Goal: Task Accomplishment & Management: Complete application form

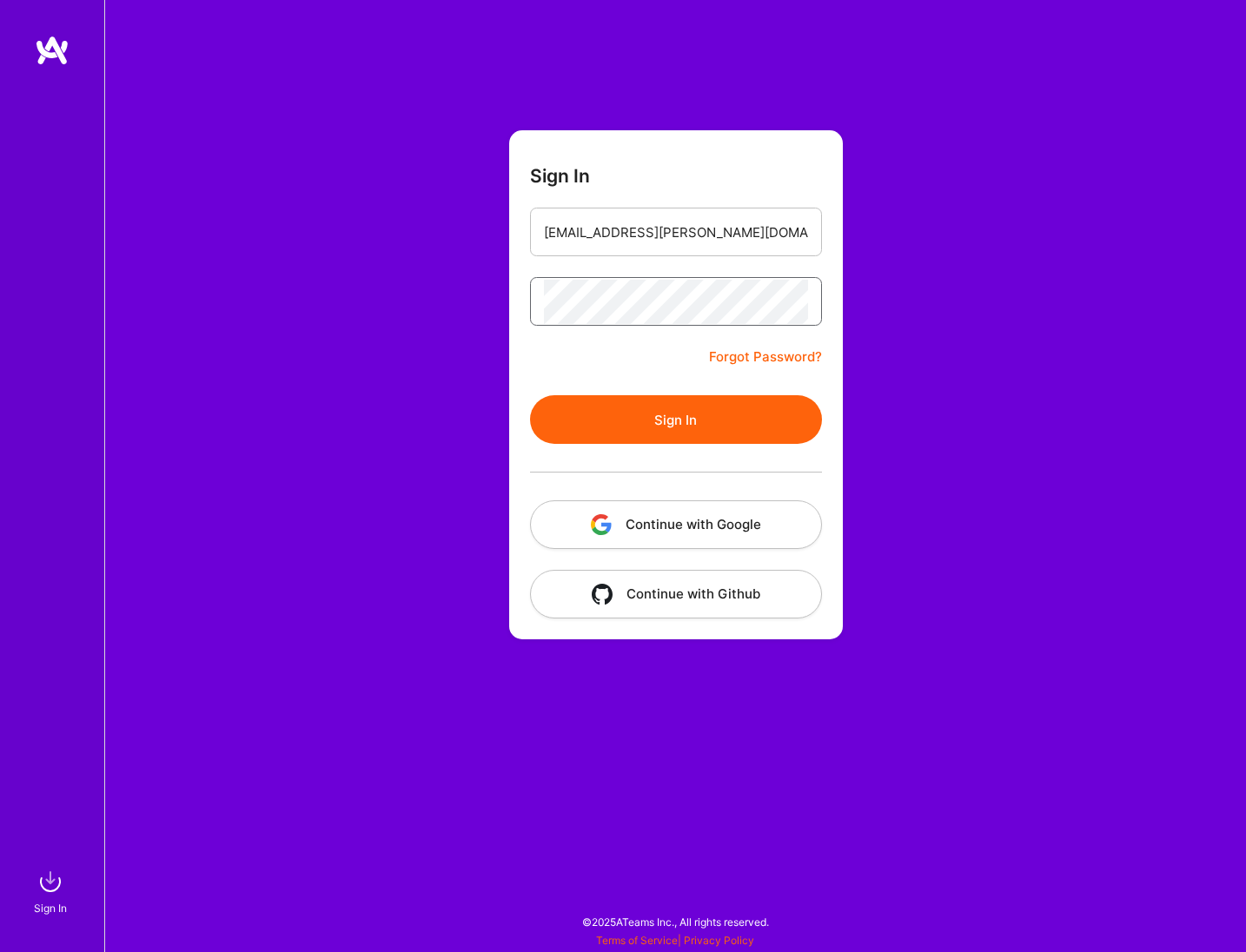
click at [529, 395] on button "Sign In" at bounding box center [675, 419] width 292 height 48
click at [735, 249] on input "[EMAIL_ADDRESS][PERSON_NAME][DOMAIN_NAME]" at bounding box center [675, 232] width 264 height 44
type input "[EMAIL_ADDRESS][PERSON_NAME][DOMAIN_NAME]"
click at [666, 446] on div at bounding box center [675, 472] width 292 height 57
click at [685, 423] on button "Sign In" at bounding box center [675, 419] width 292 height 48
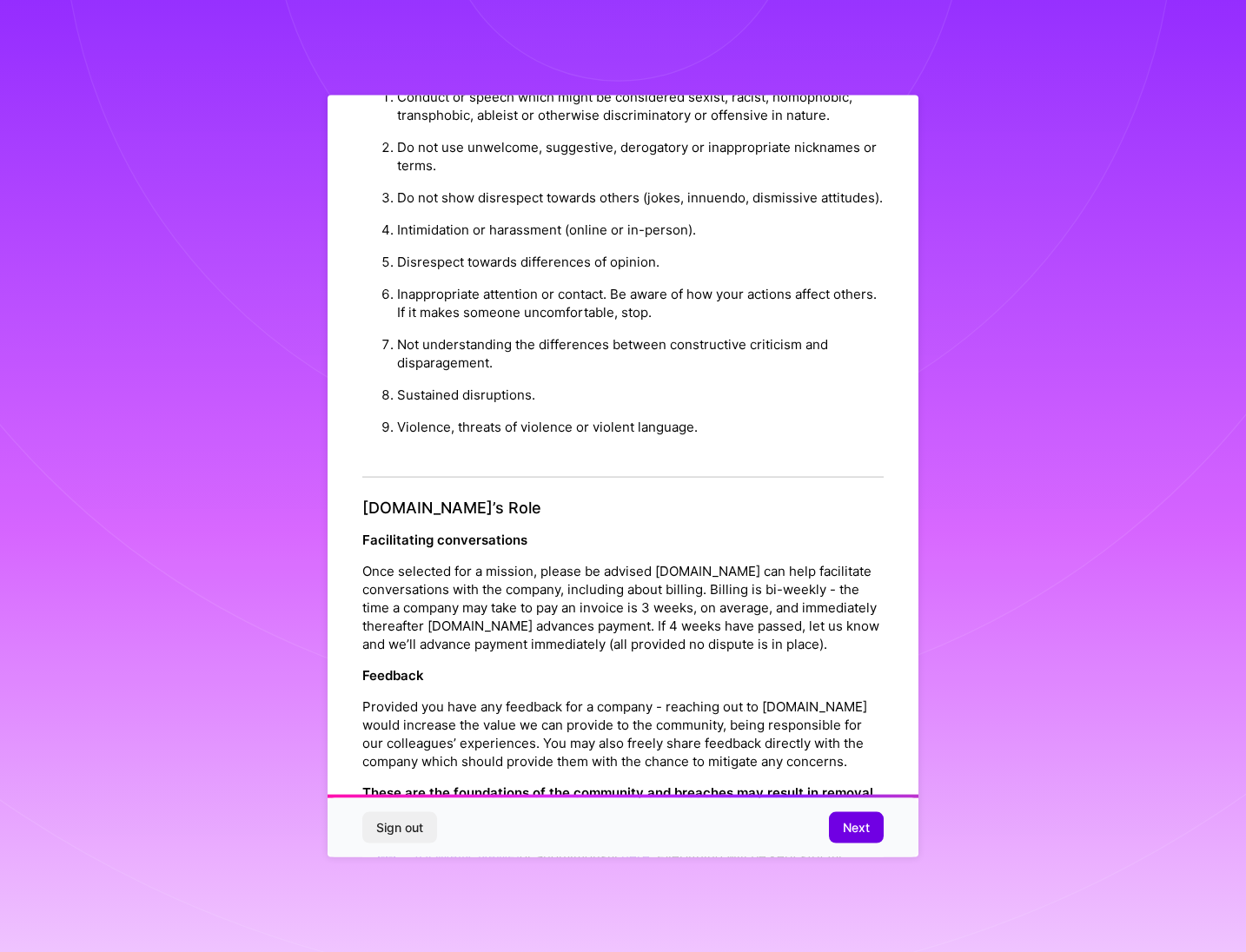
scroll to position [1722, 0]
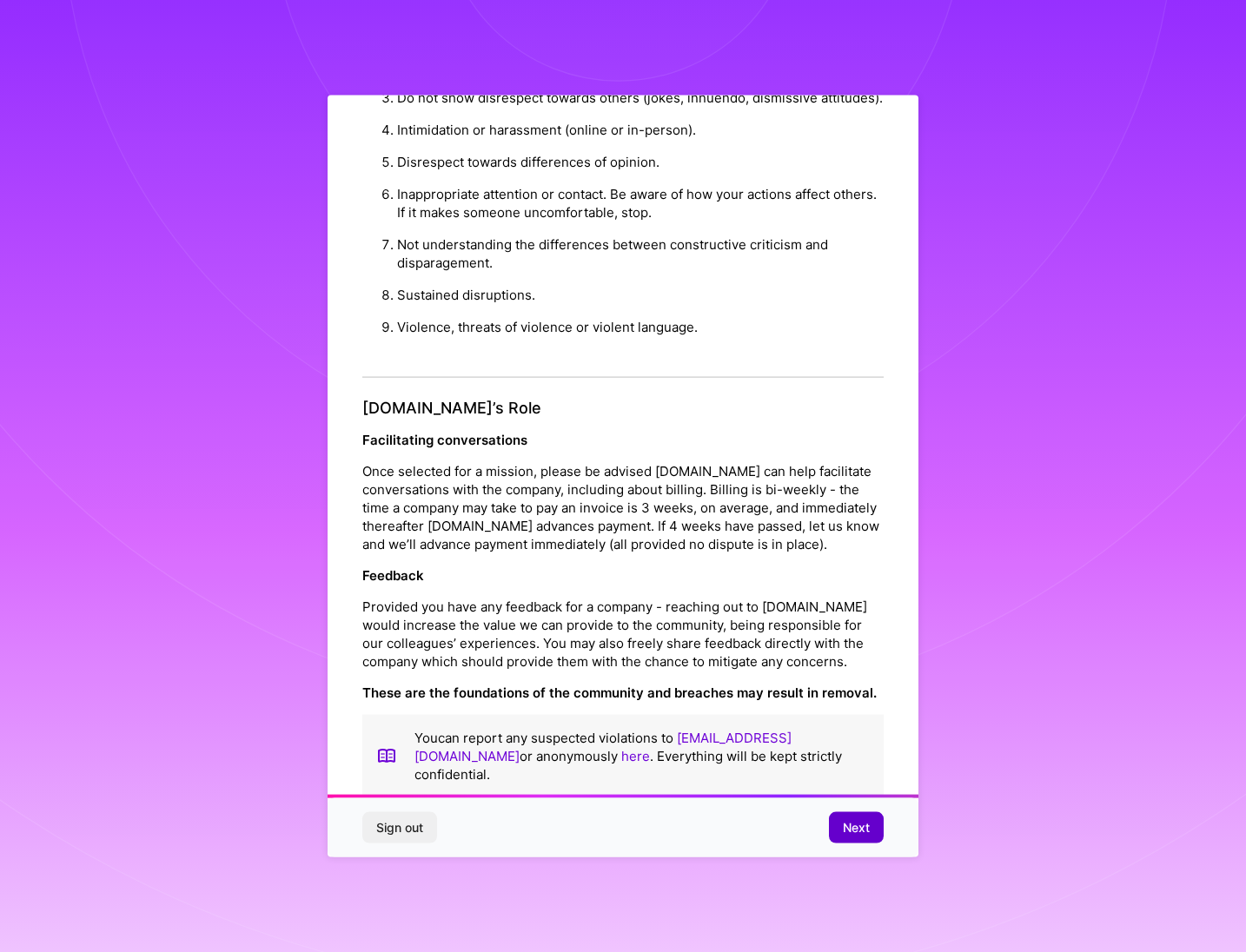
click at [842, 837] on button "Next" at bounding box center [857, 826] width 55 height 31
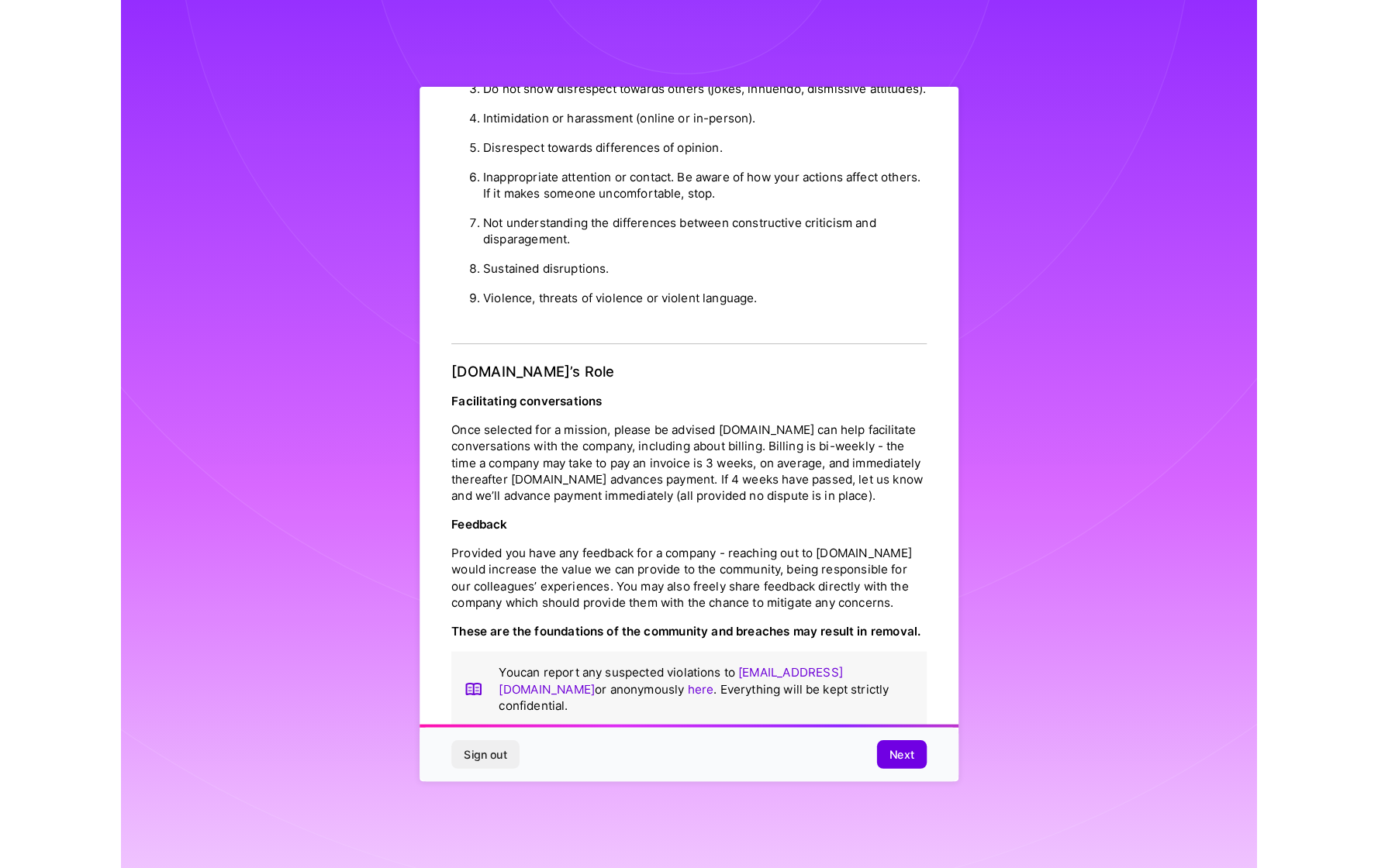
scroll to position [0, 0]
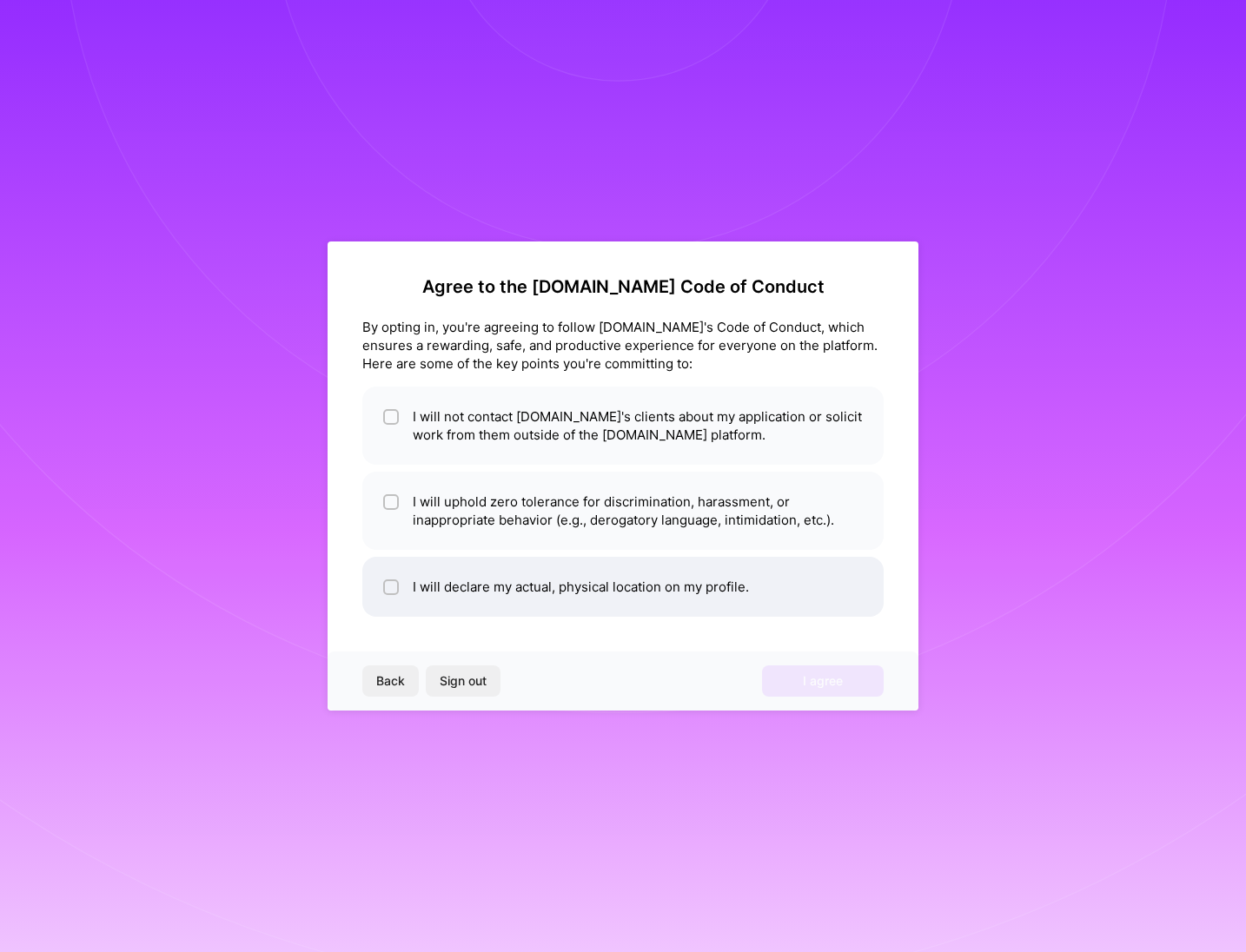
click at [536, 593] on li "I will declare my actual, physical location on my profile." at bounding box center [622, 586] width 521 height 60
checkbox input "true"
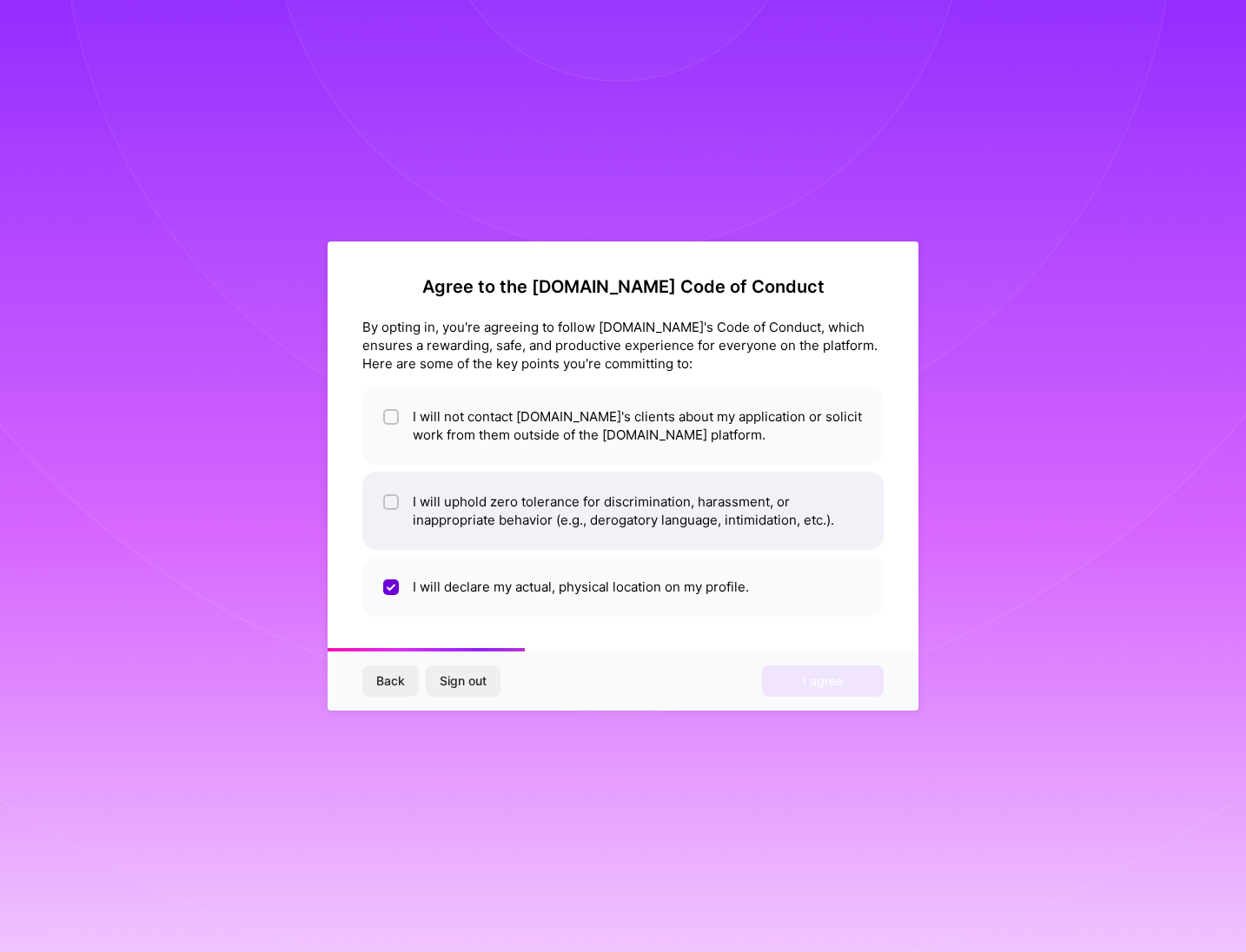
click at [544, 545] on li "I will uphold zero tolerance for discrimination, harassment, or inappropriate b…" at bounding box center [622, 511] width 521 height 78
checkbox input "true"
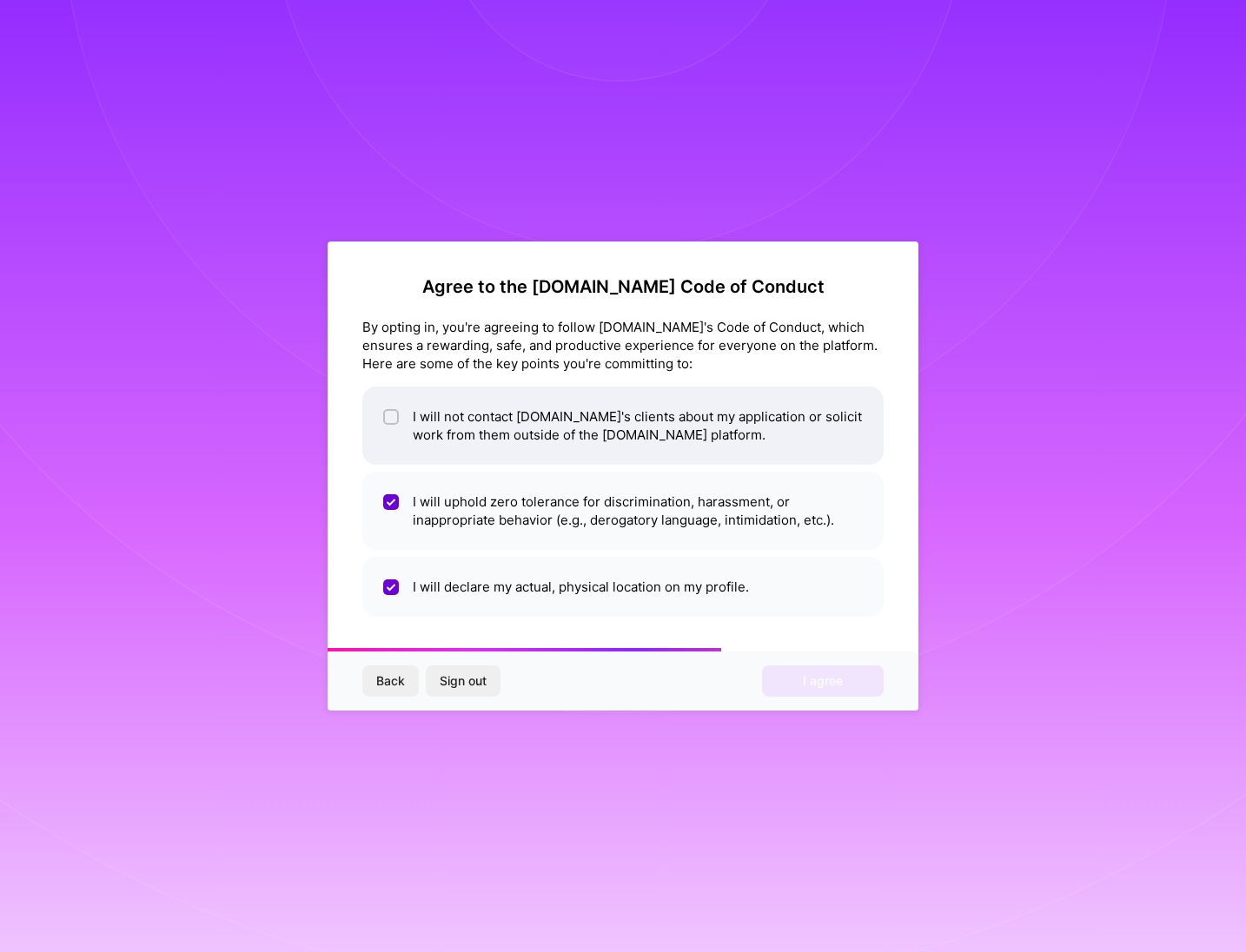
click at [553, 455] on li "I will not contact [DOMAIN_NAME]'s clients about my application or solicit work…" at bounding box center [622, 425] width 521 height 78
checkbox input "true"
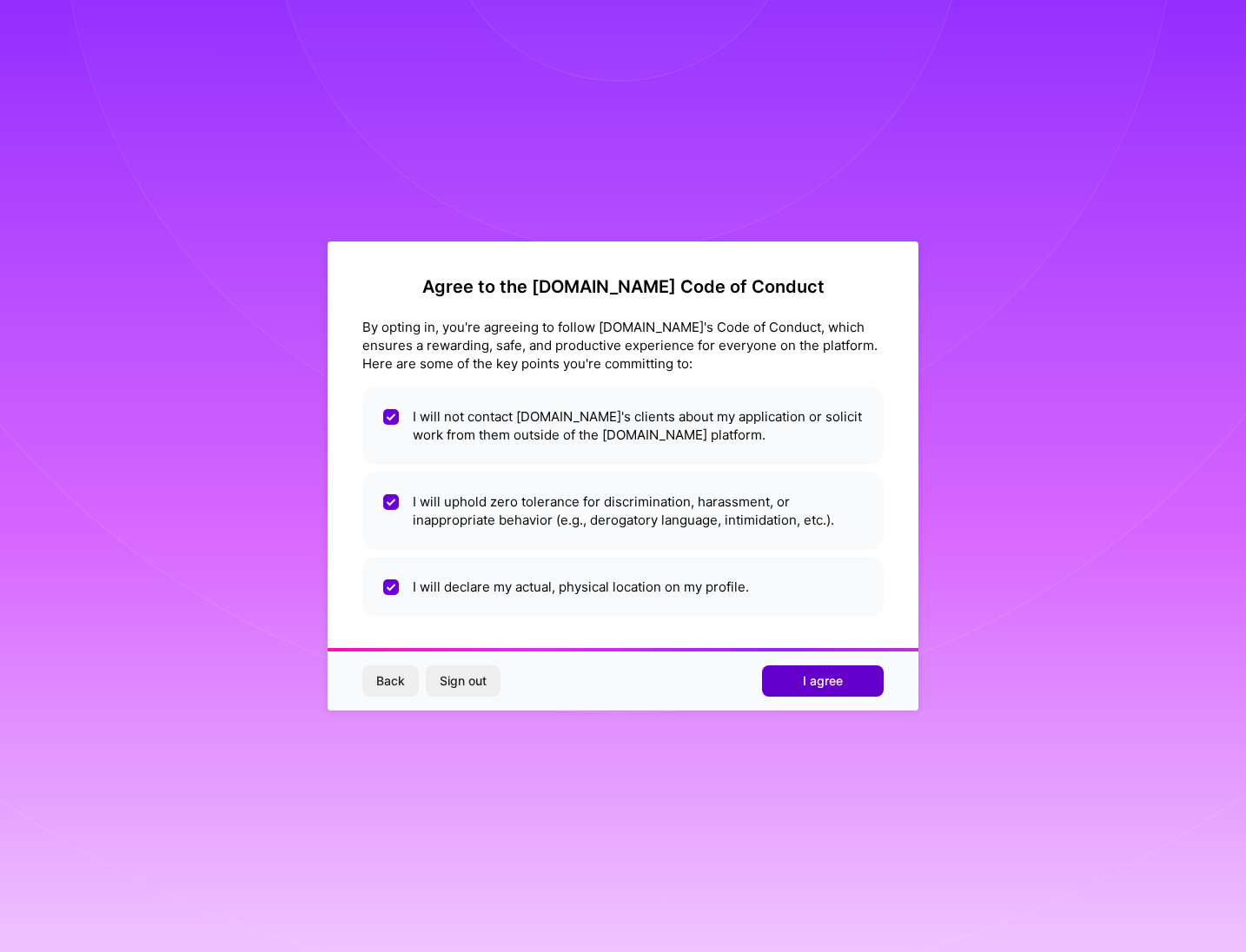
click at [817, 680] on span "I agree" at bounding box center [822, 681] width 40 height 17
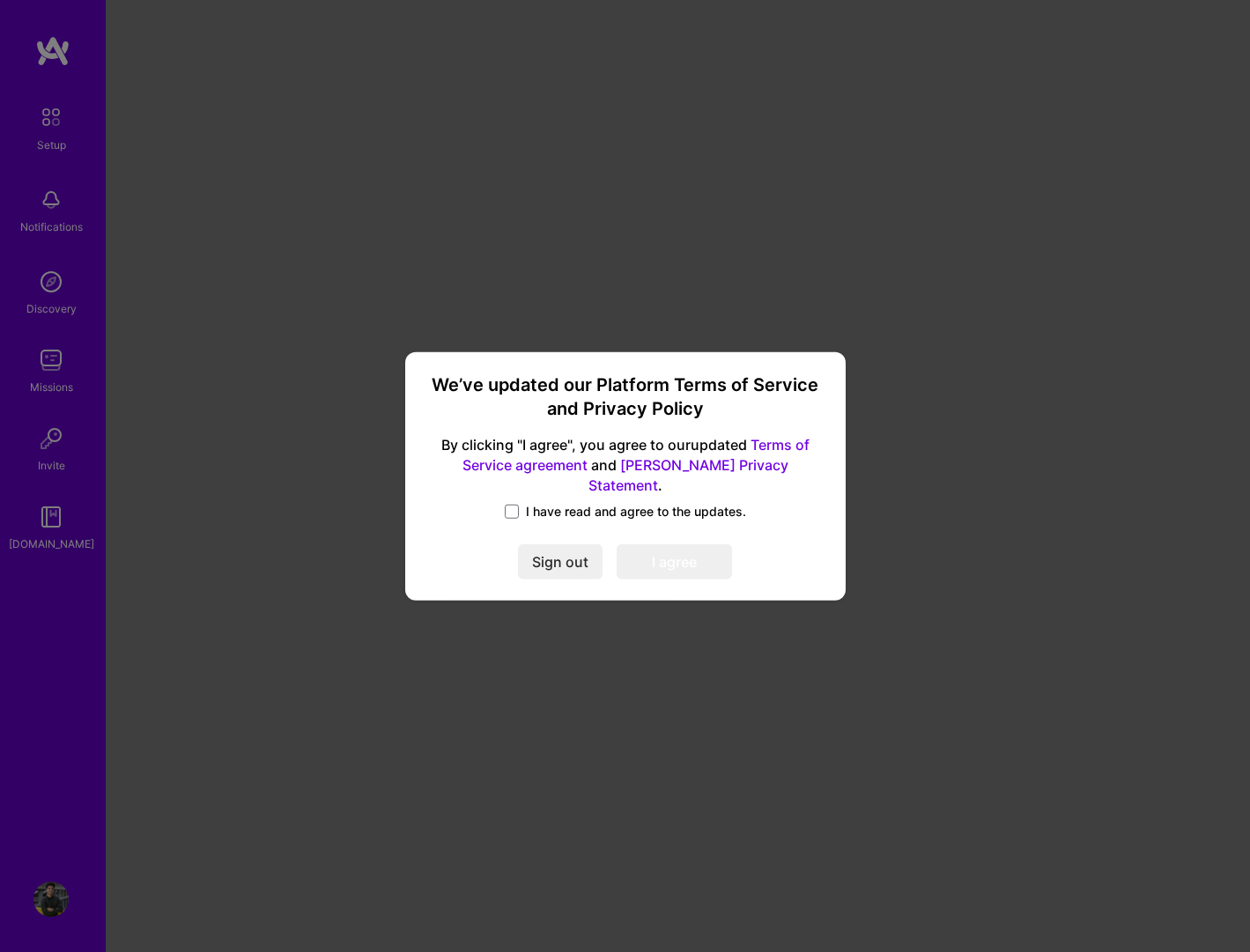
click at [602, 510] on span "I have read and agree to the updates." at bounding box center [637, 512] width 220 height 17
click at [0, 0] on input "I have read and agree to the updates." at bounding box center [0, 0] width 0 height 0
click at [705, 559] on button "I agree" at bounding box center [674, 562] width 115 height 35
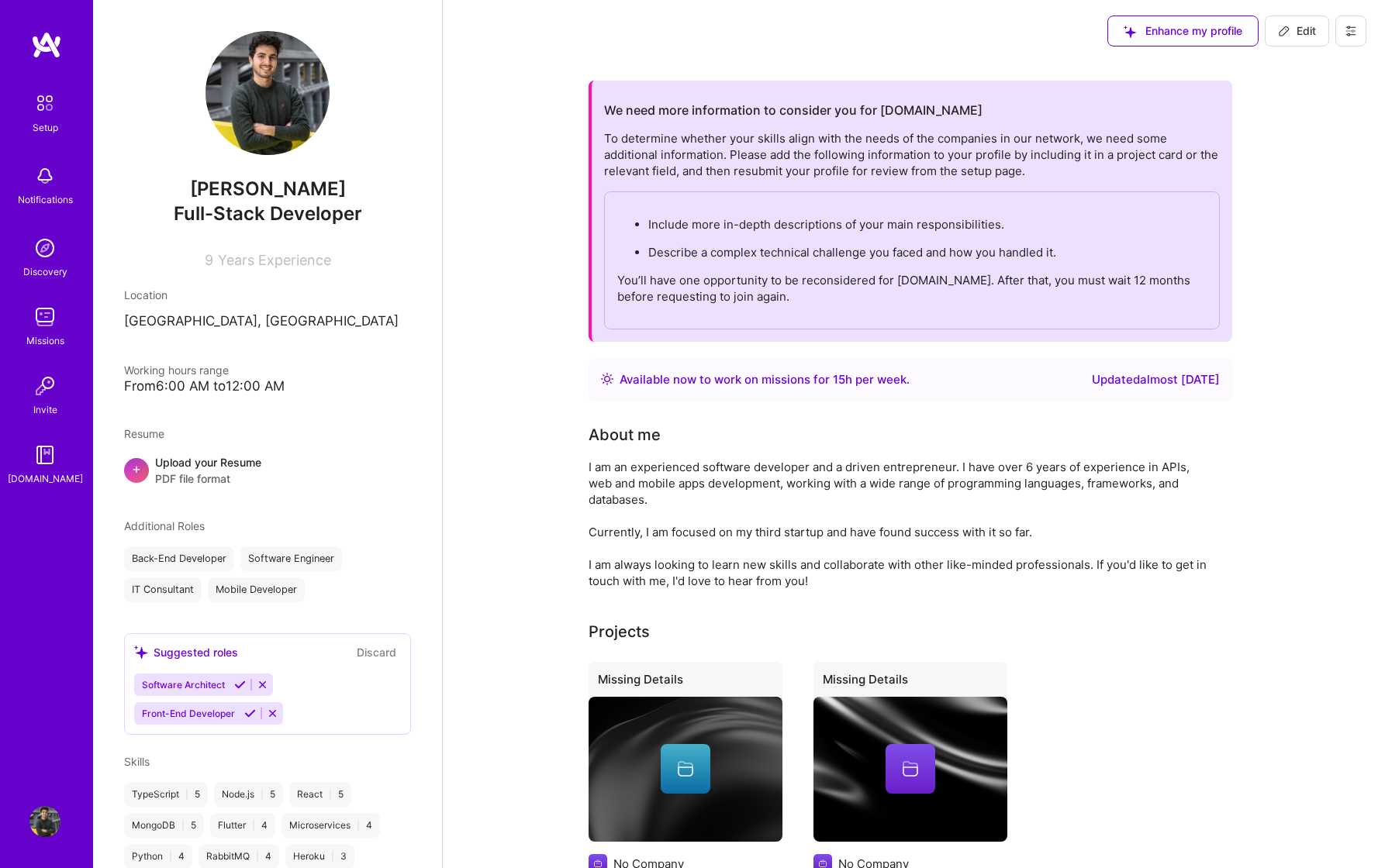
click at [270, 115] on img at bounding box center [267, 93] width 124 height 124
click at [1111, 31] on span "Edit" at bounding box center [1296, 31] width 38 height 15
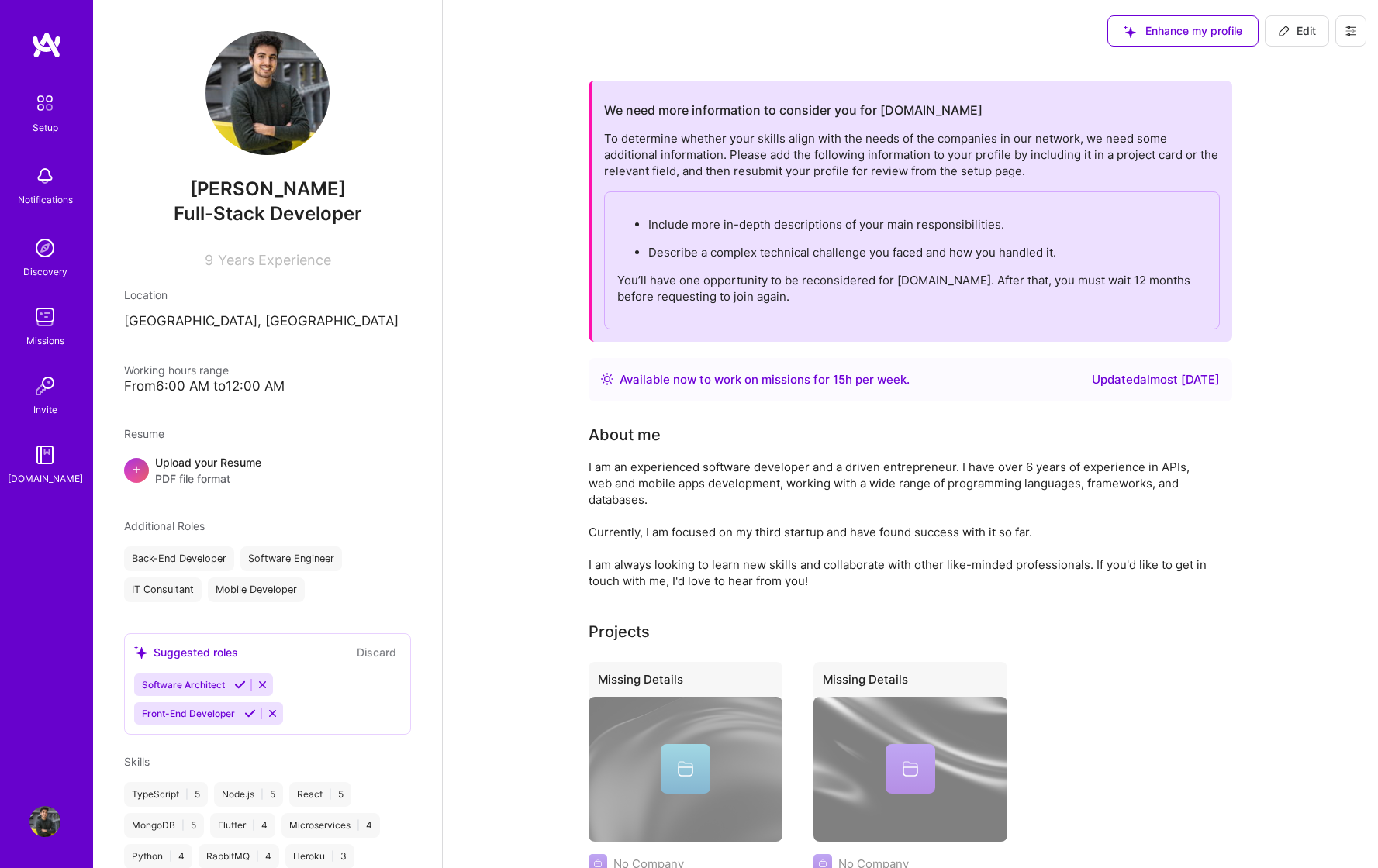
select select "US"
select select "Right Now"
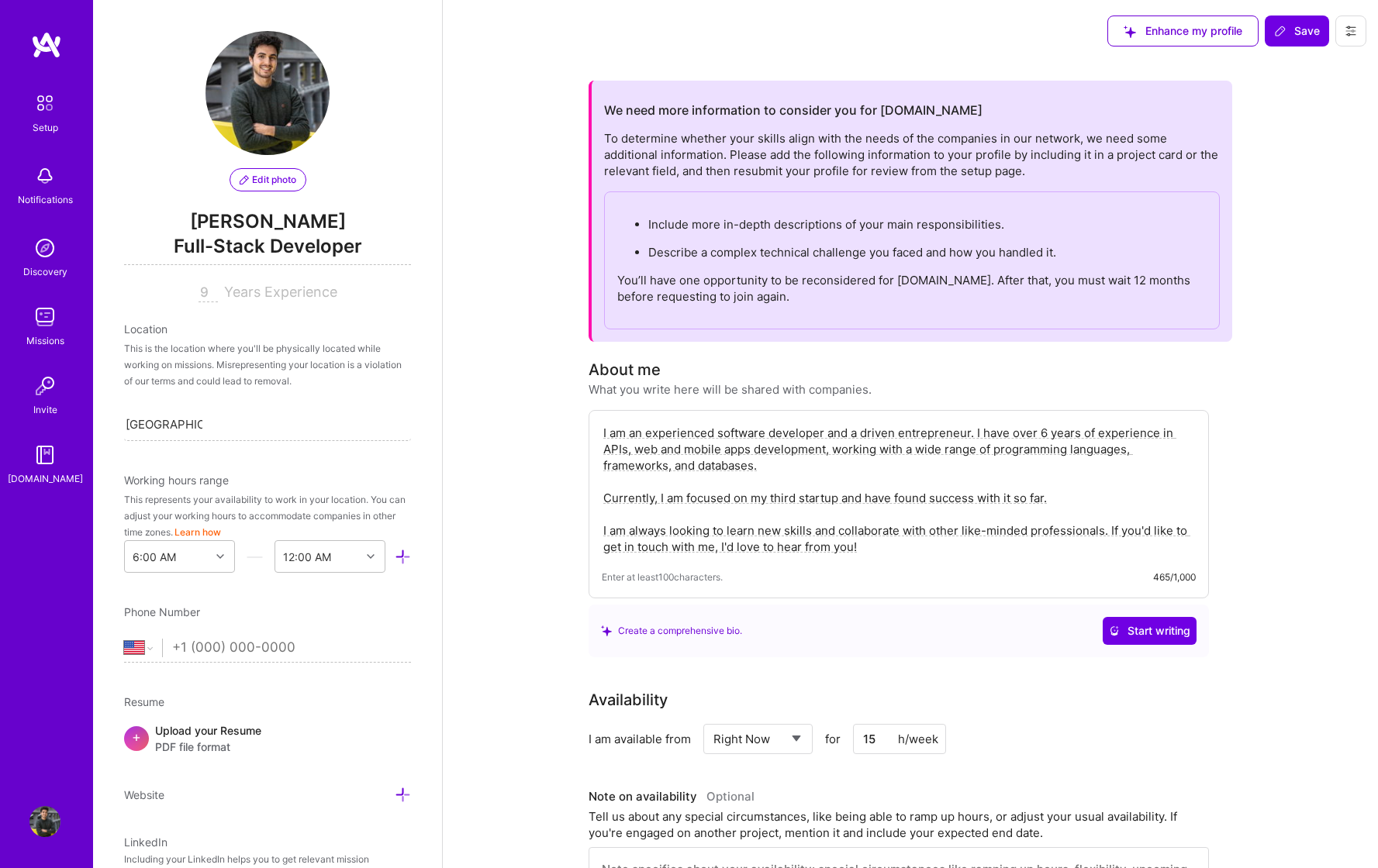
click at [278, 181] on span "Edit photo" at bounding box center [267, 180] width 57 height 14
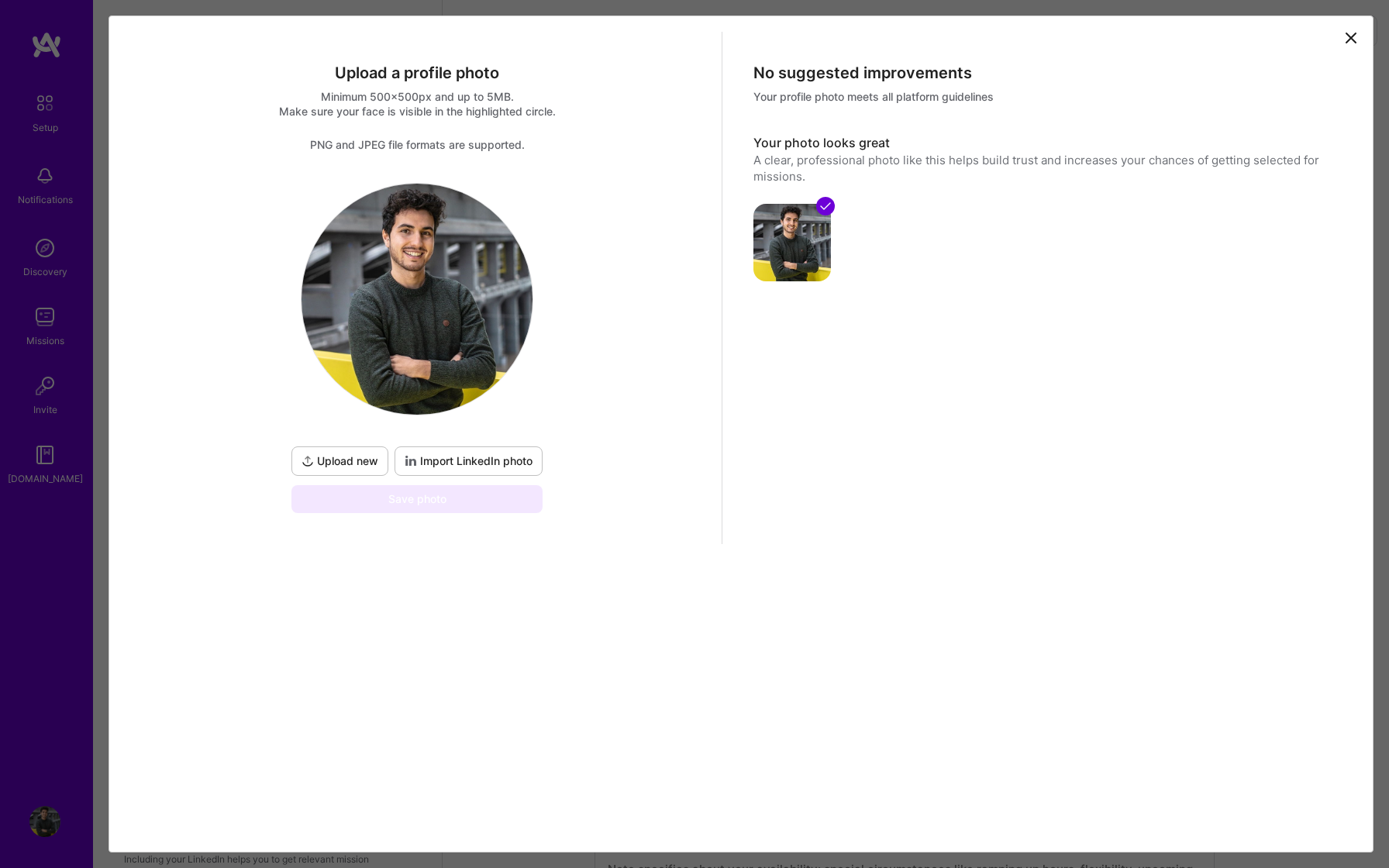
click at [349, 460] on span "Upload new" at bounding box center [339, 461] width 77 height 15
click at [447, 458] on span "Import LinkedIn photo" at bounding box center [469, 461] width 128 height 15
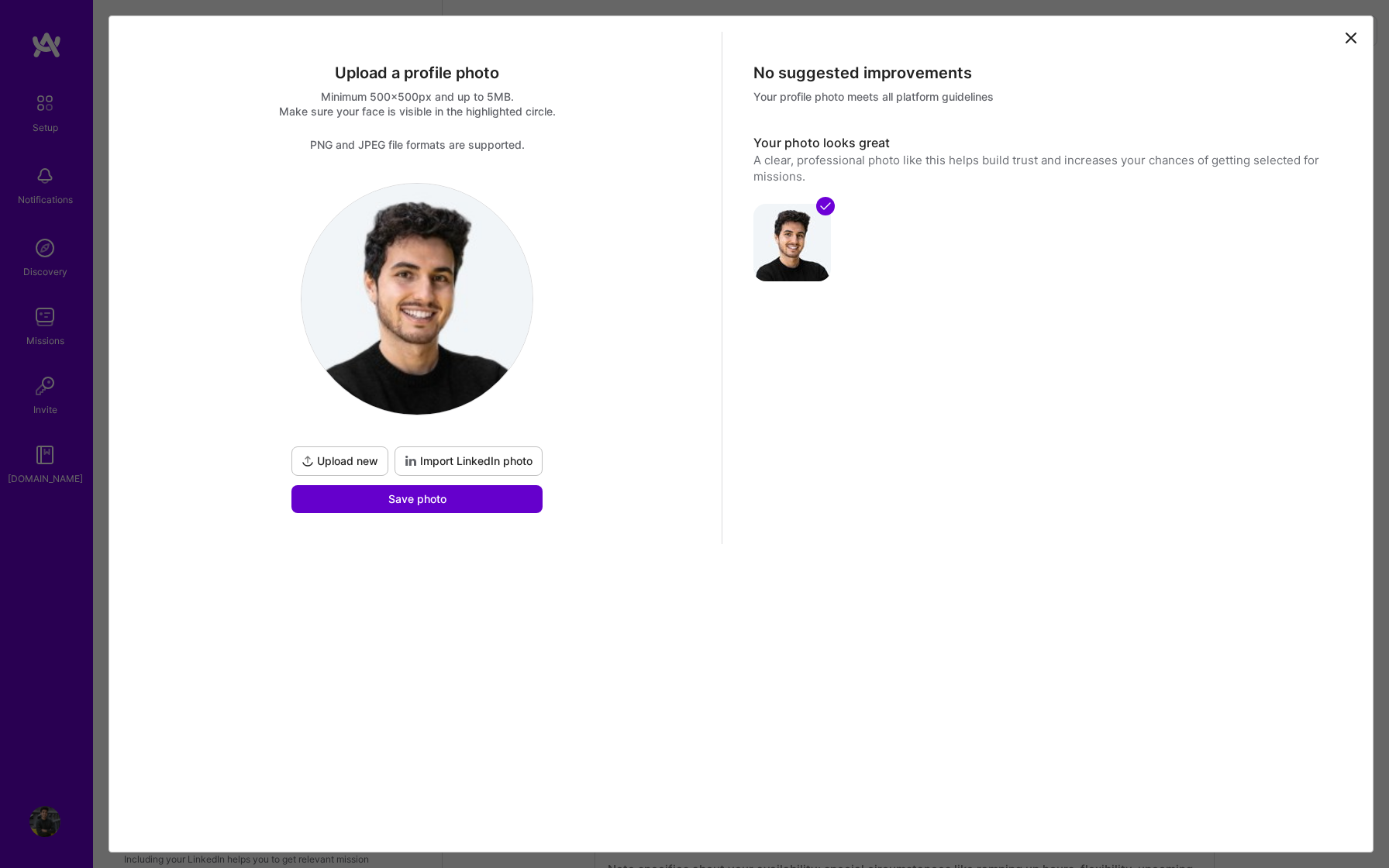
click at [464, 498] on button "Save photo" at bounding box center [417, 499] width 251 height 28
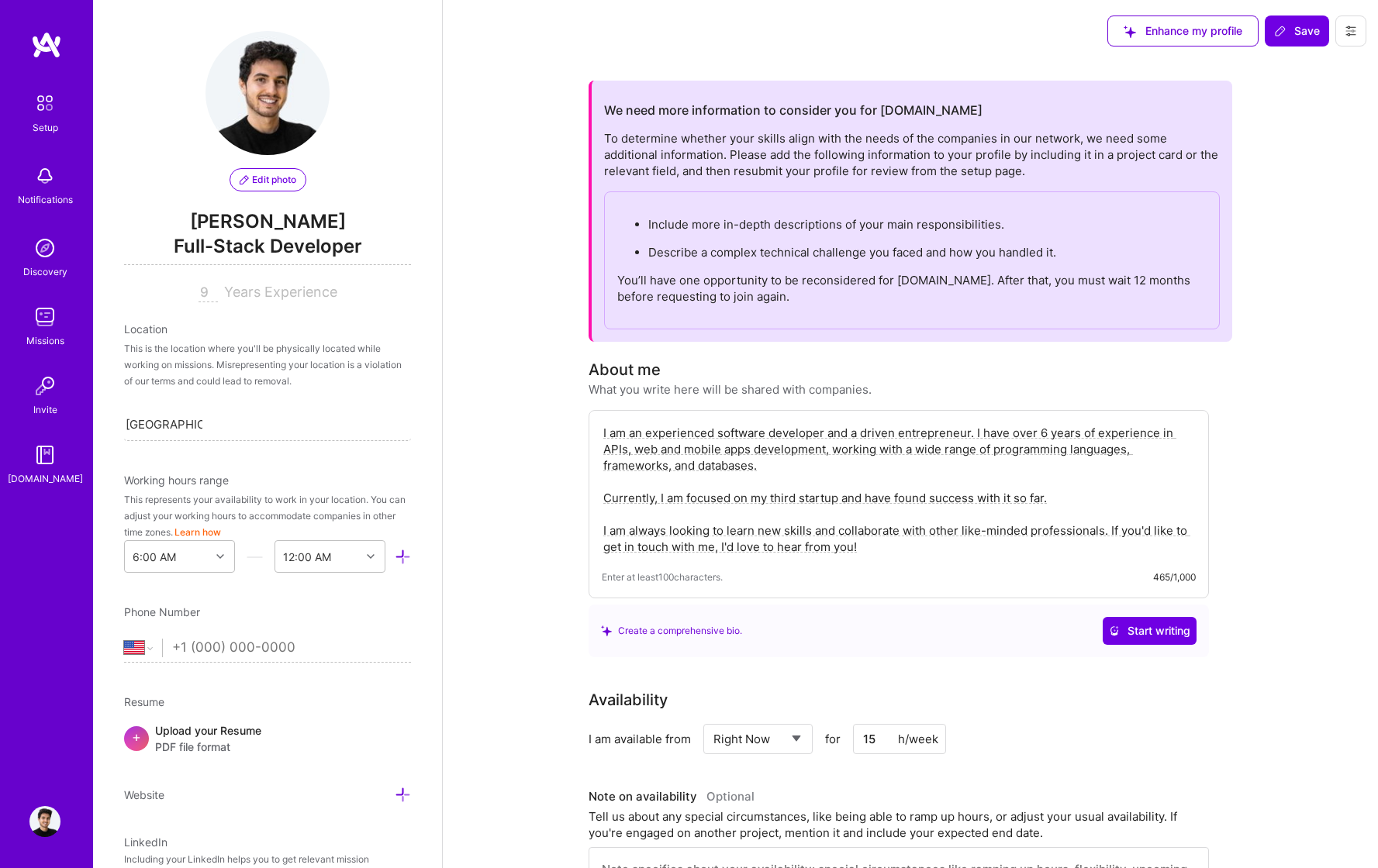
click at [1046, 433] on textarea "I am an experienced software developer and a driven entrepreneur. I have over 6…" at bounding box center [899, 490] width 594 height 133
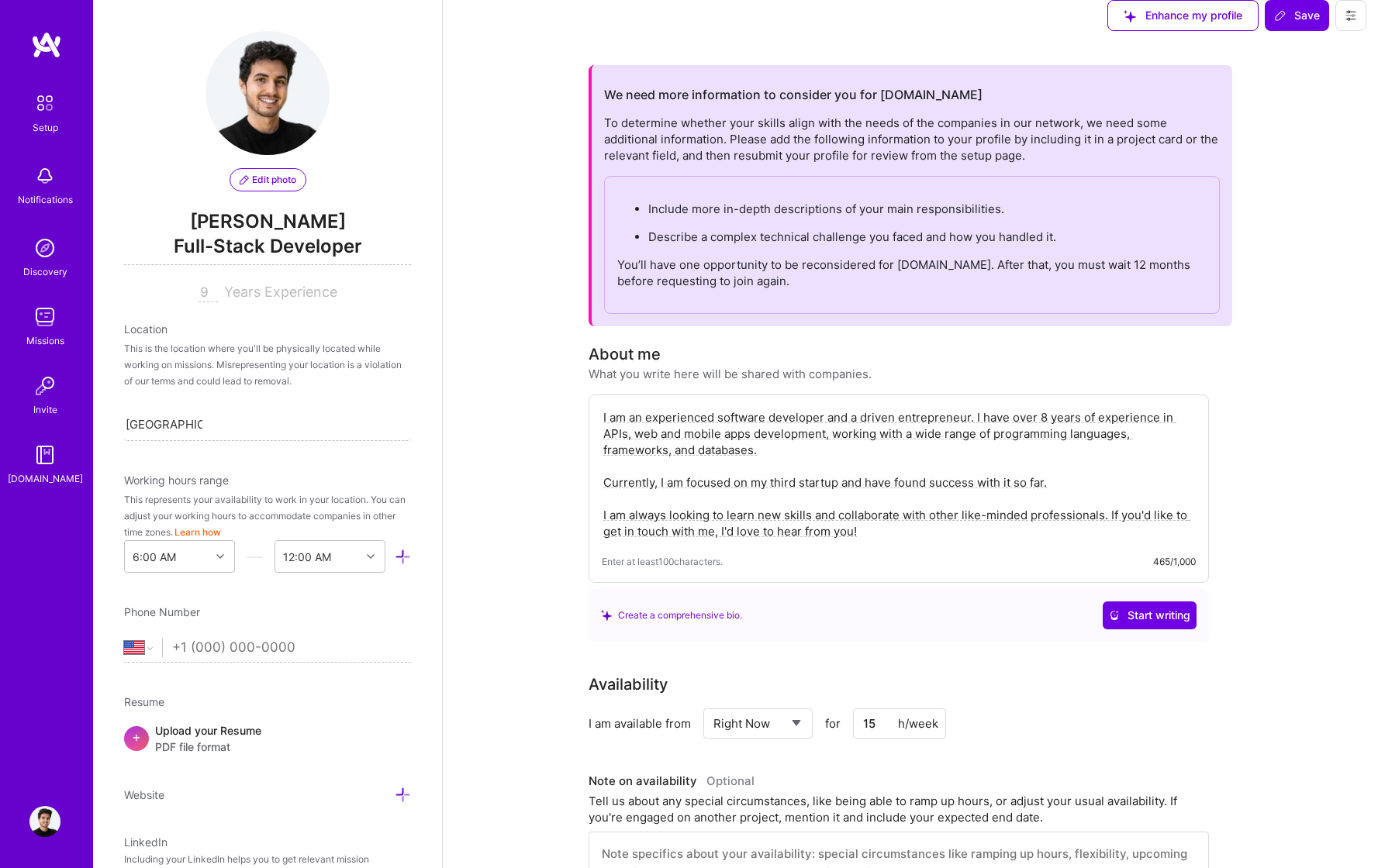
scroll to position [16, 0]
type textarea "I am an experienced software developer and a driven entrepreneur. I have over 8…"
click at [1111, 616] on span "Start writing" at bounding box center [1149, 614] width 81 height 15
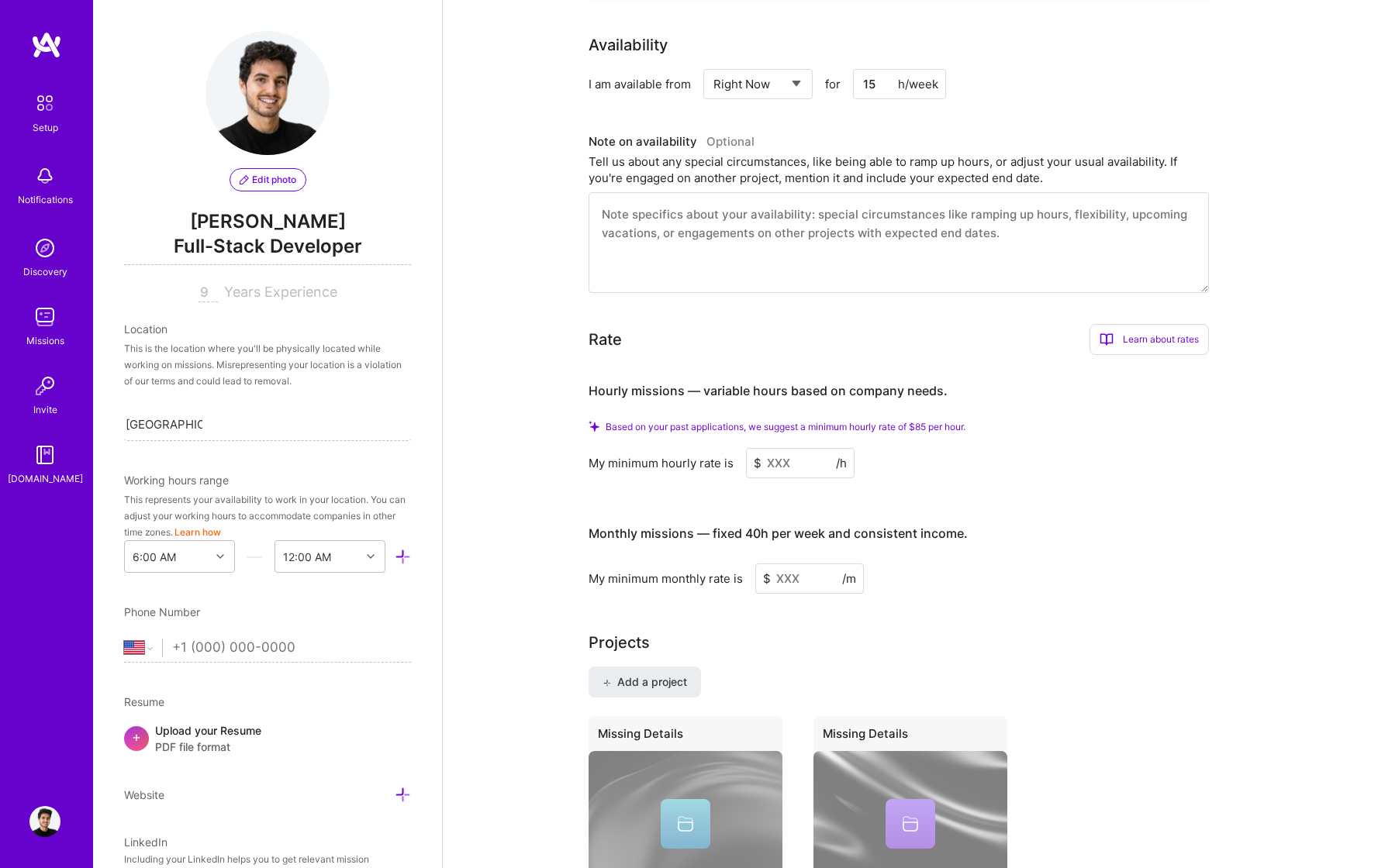
scroll to position [0, 0]
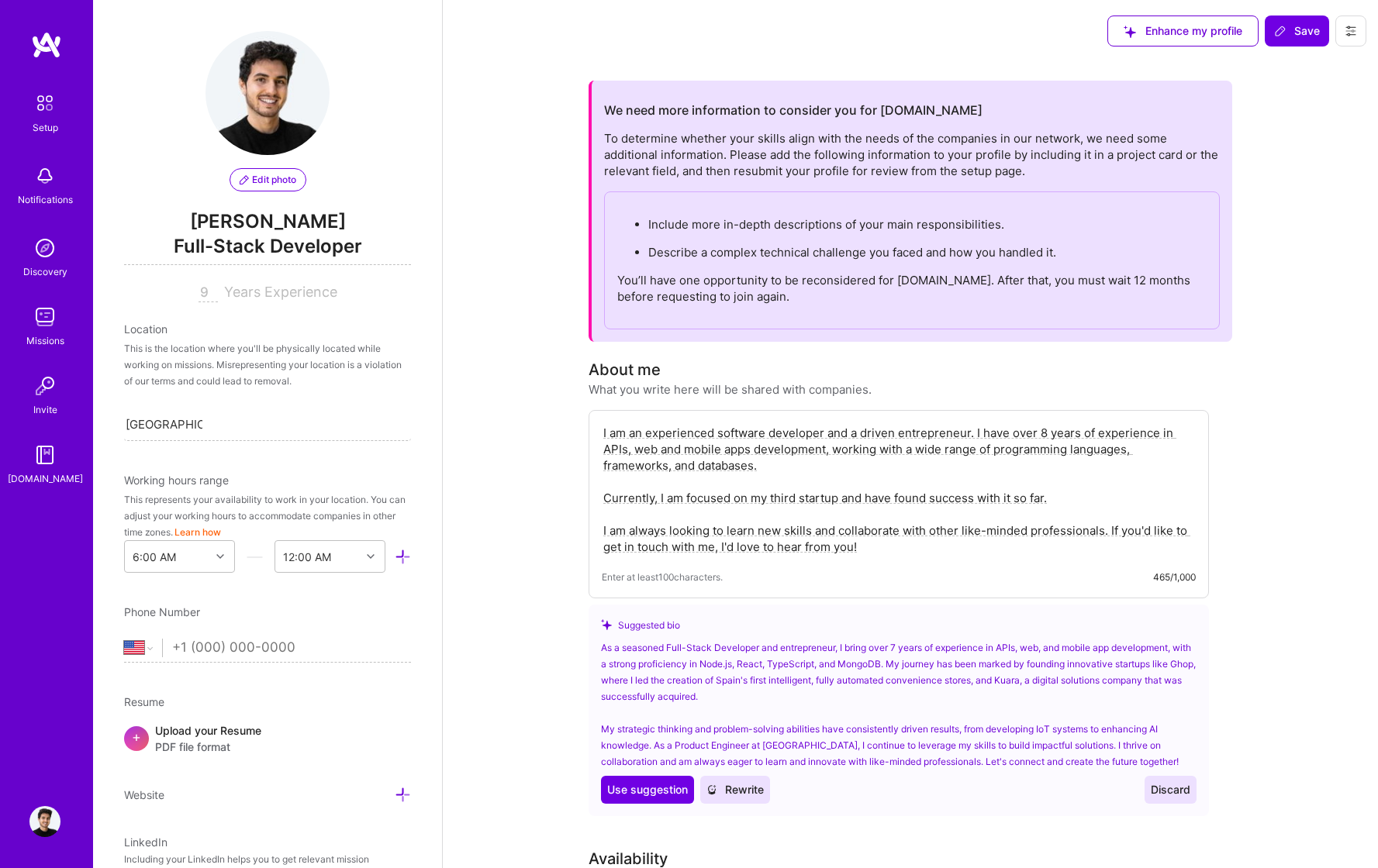
click at [46, 261] on img at bounding box center [45, 248] width 31 height 31
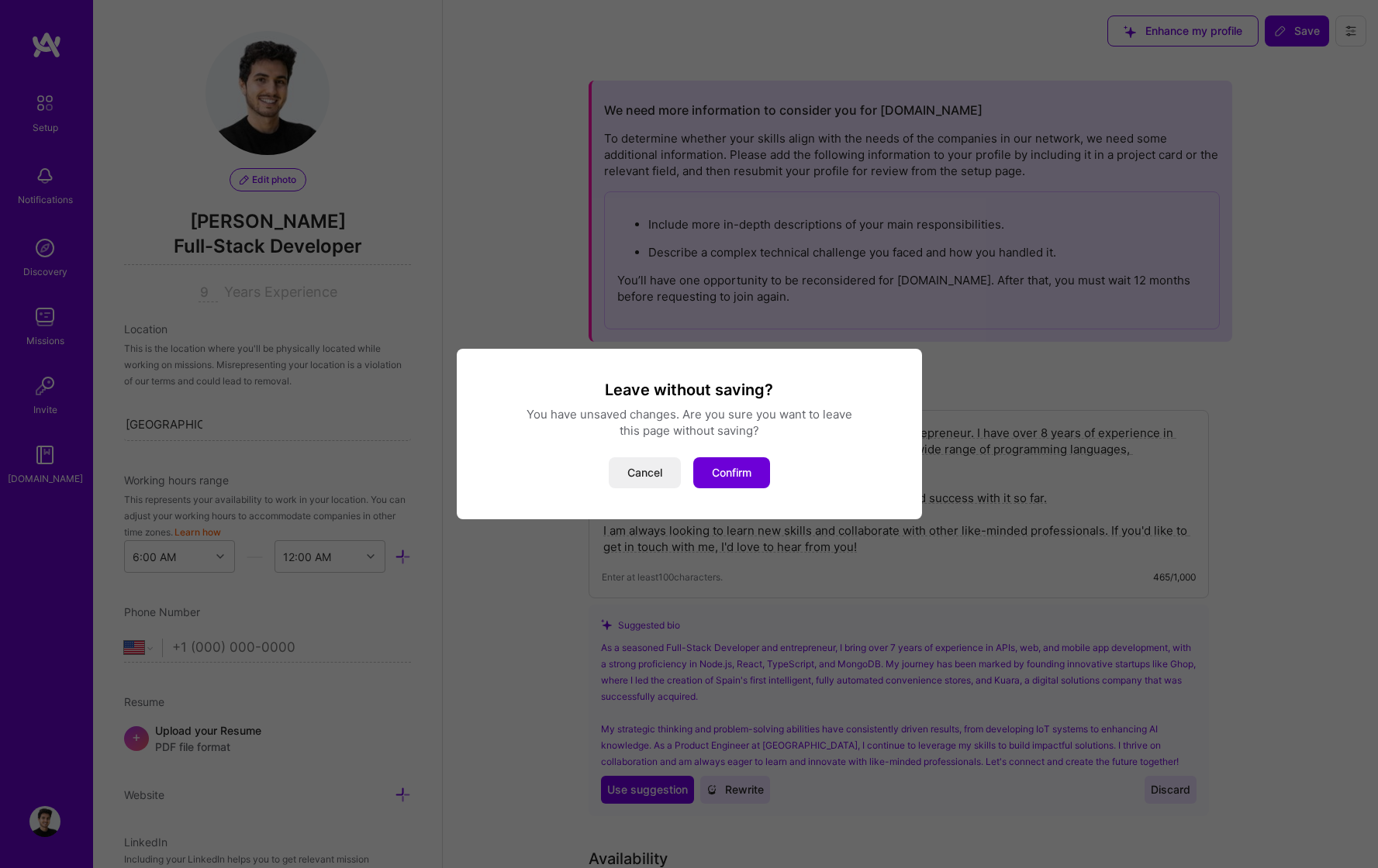
drag, startPoint x: 711, startPoint y: 473, endPoint x: 671, endPoint y: 433, distance: 56.6
click at [671, 433] on div "Leave without saving? You have unsaved changes. Are you sure you want to leave …" at bounding box center [689, 434] width 428 height 109
click at [635, 477] on button "Cancel" at bounding box center [644, 472] width 72 height 31
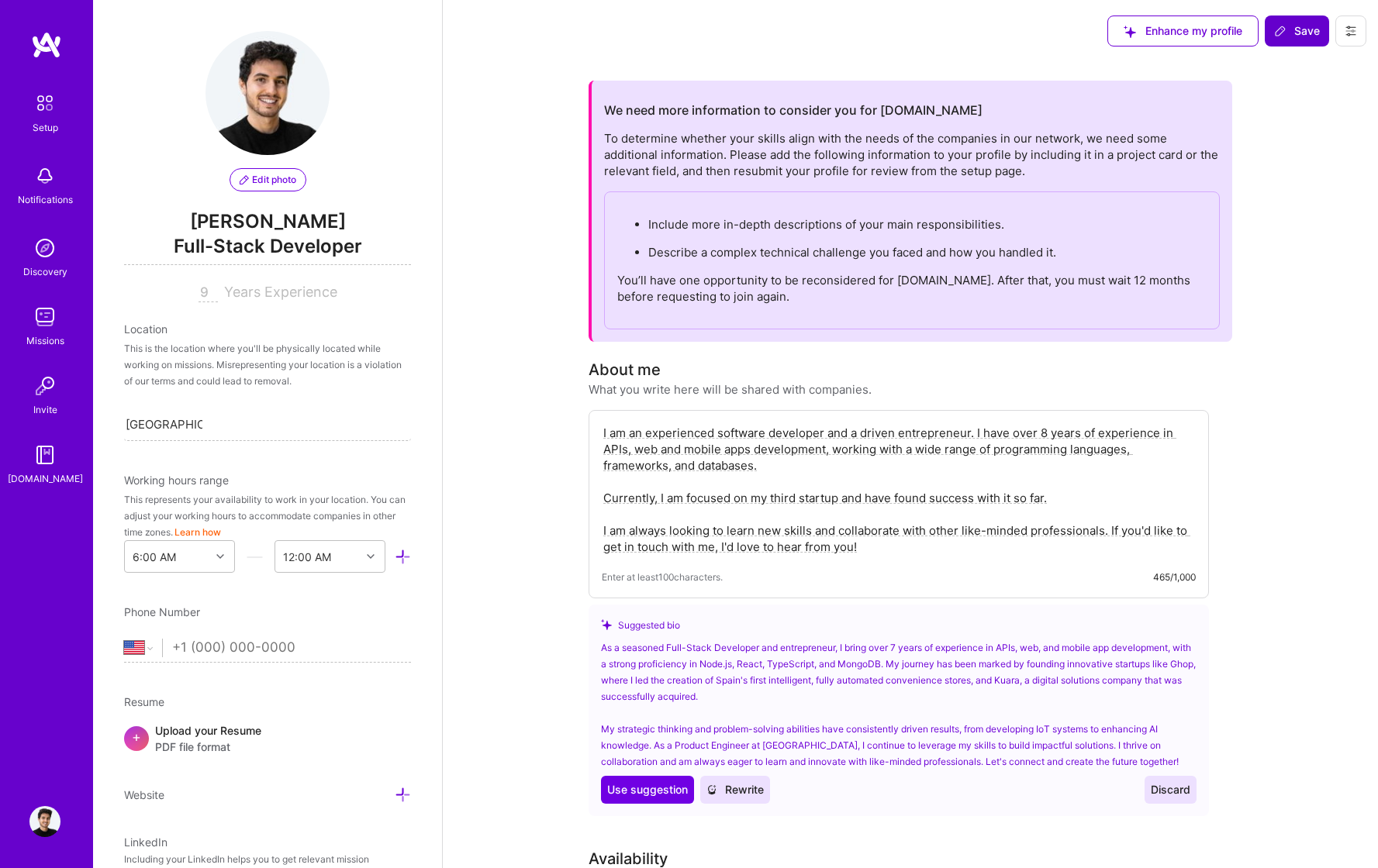
click at [1111, 45] on button "Save" at bounding box center [1297, 30] width 64 height 31
click at [1111, 40] on button "Save" at bounding box center [1297, 30] width 64 height 31
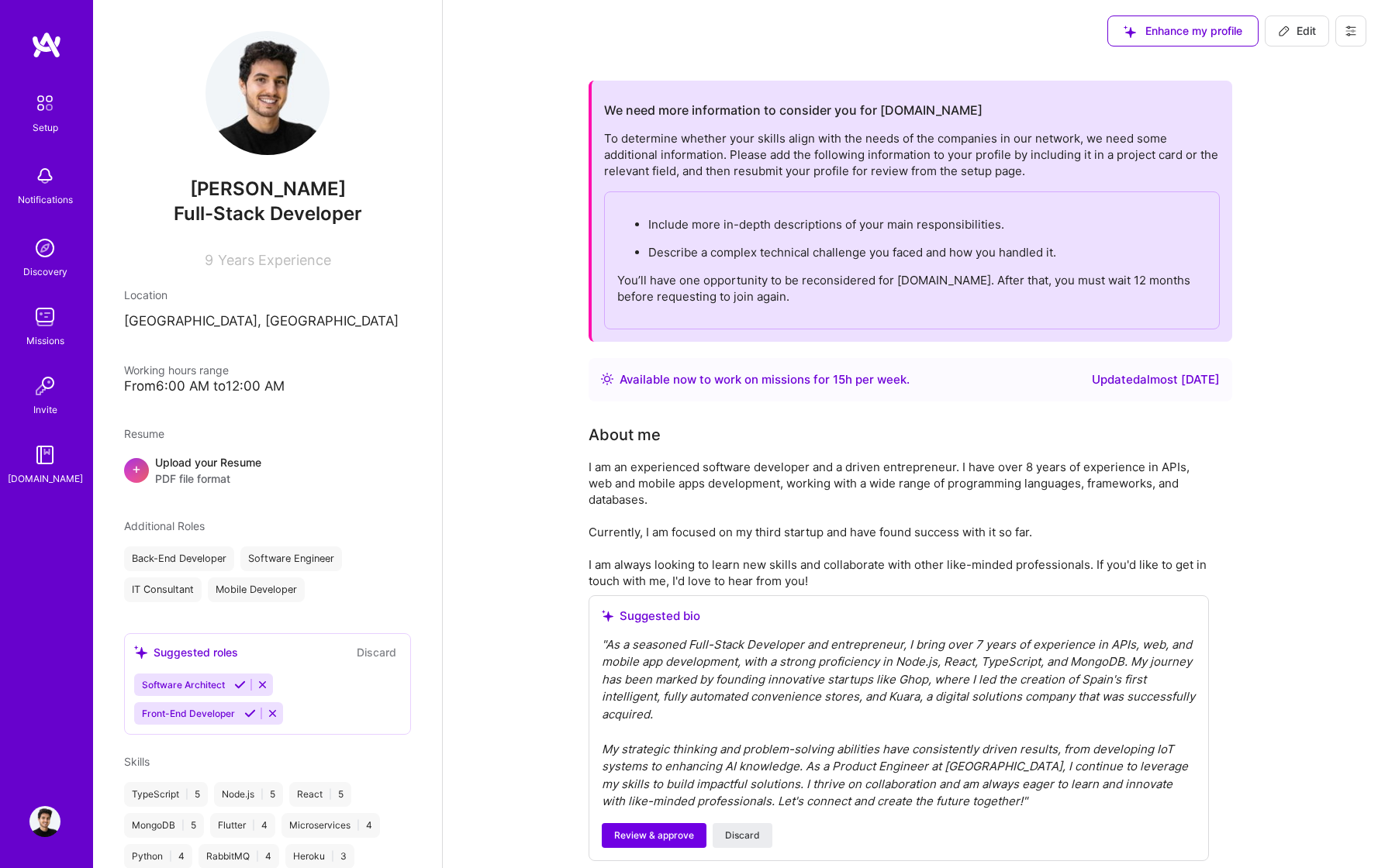
click at [63, 263] on div "Discovery" at bounding box center [46, 271] width 44 height 16
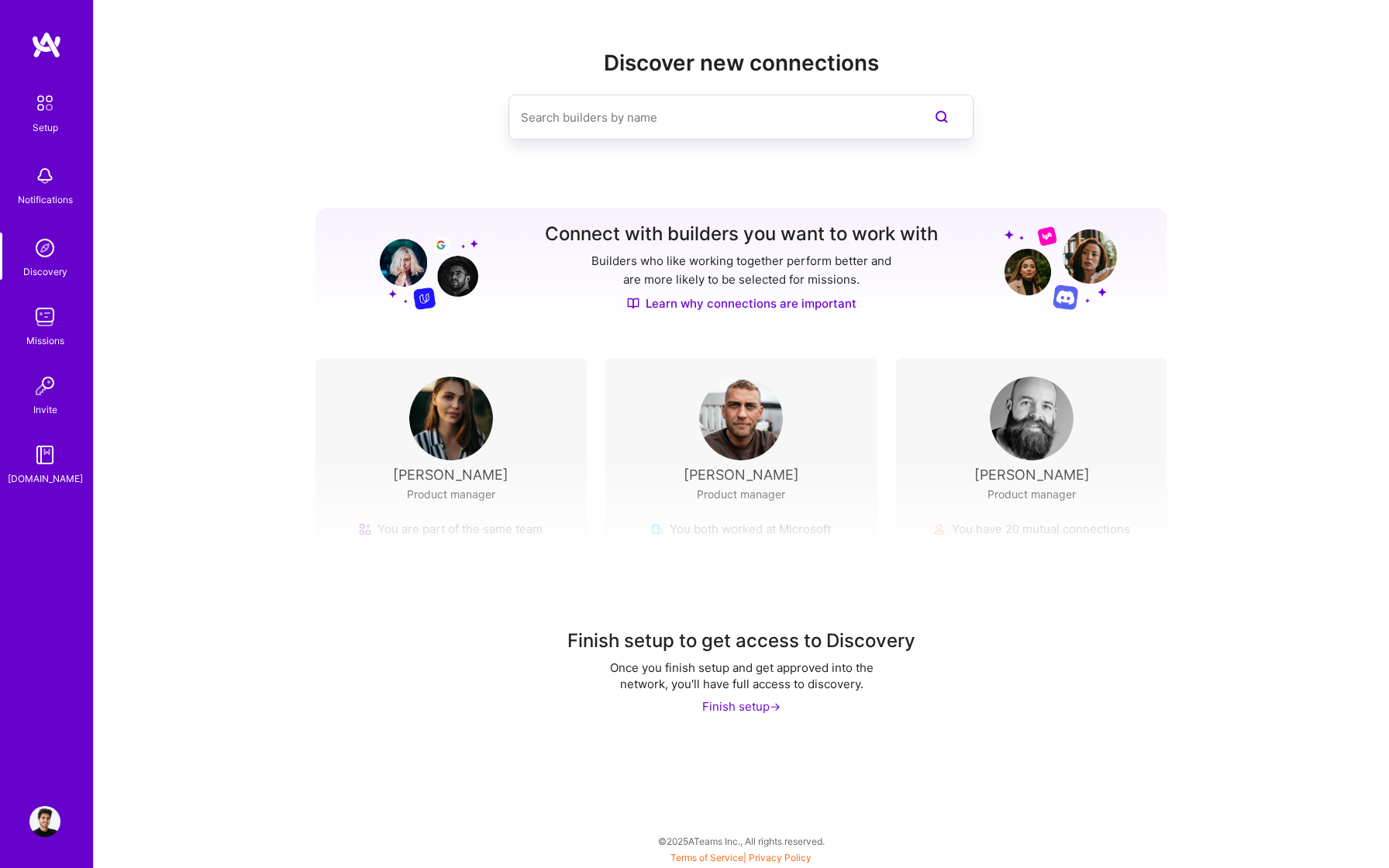
click at [51, 329] on img at bounding box center [45, 316] width 31 height 31
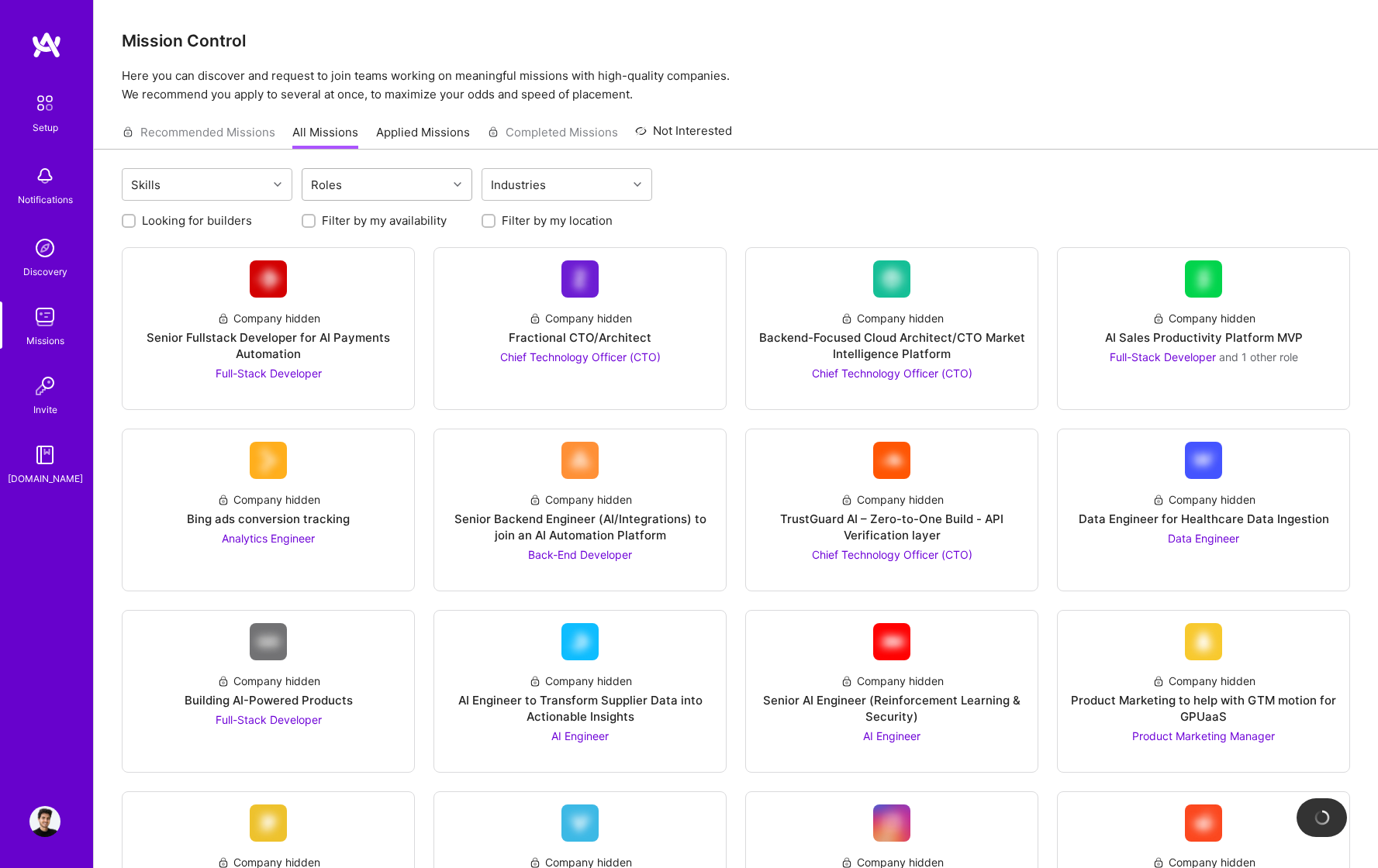
click at [399, 181] on div "Roles" at bounding box center [375, 184] width 145 height 31
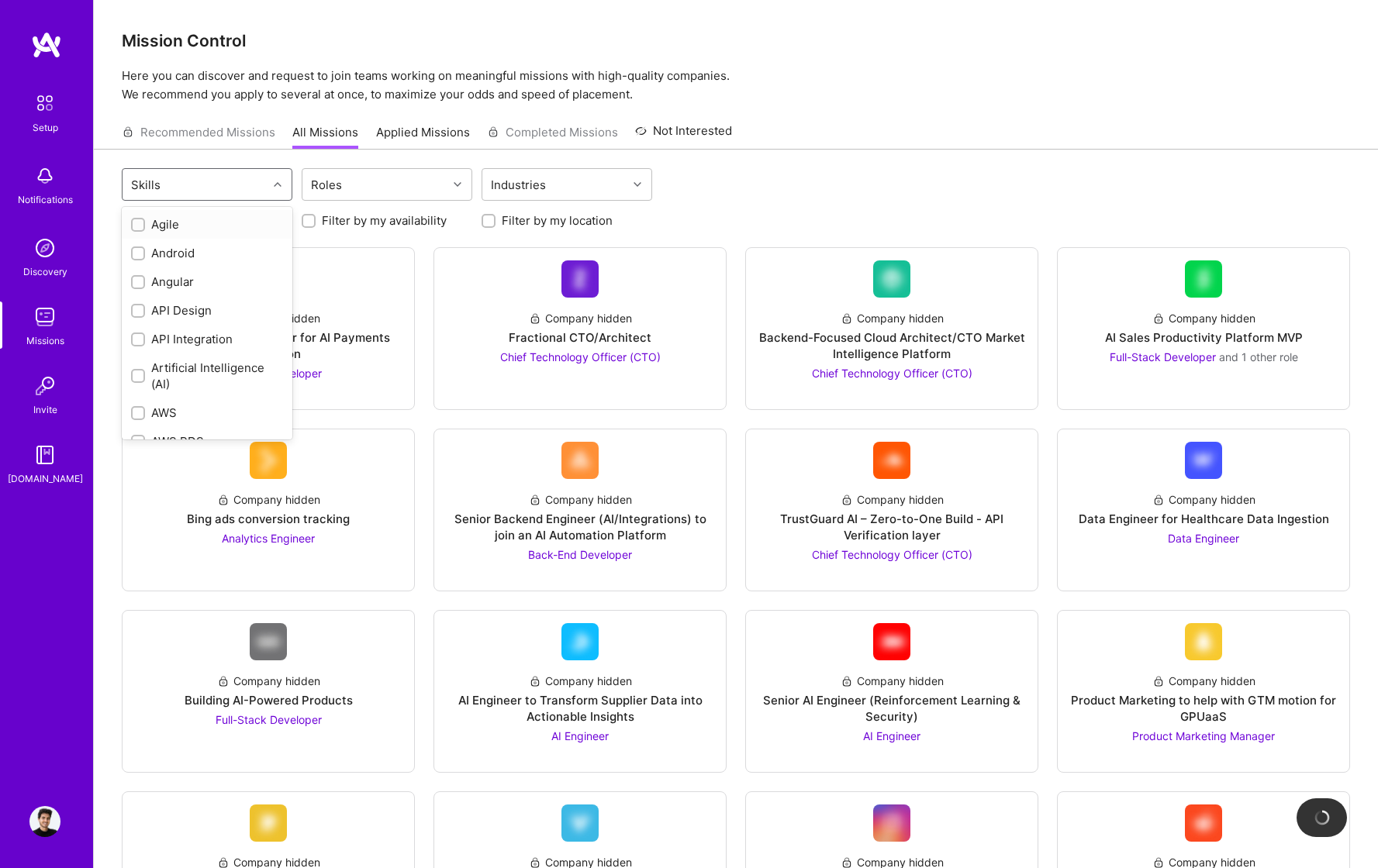
click at [192, 193] on div "Skills" at bounding box center [195, 184] width 145 height 31
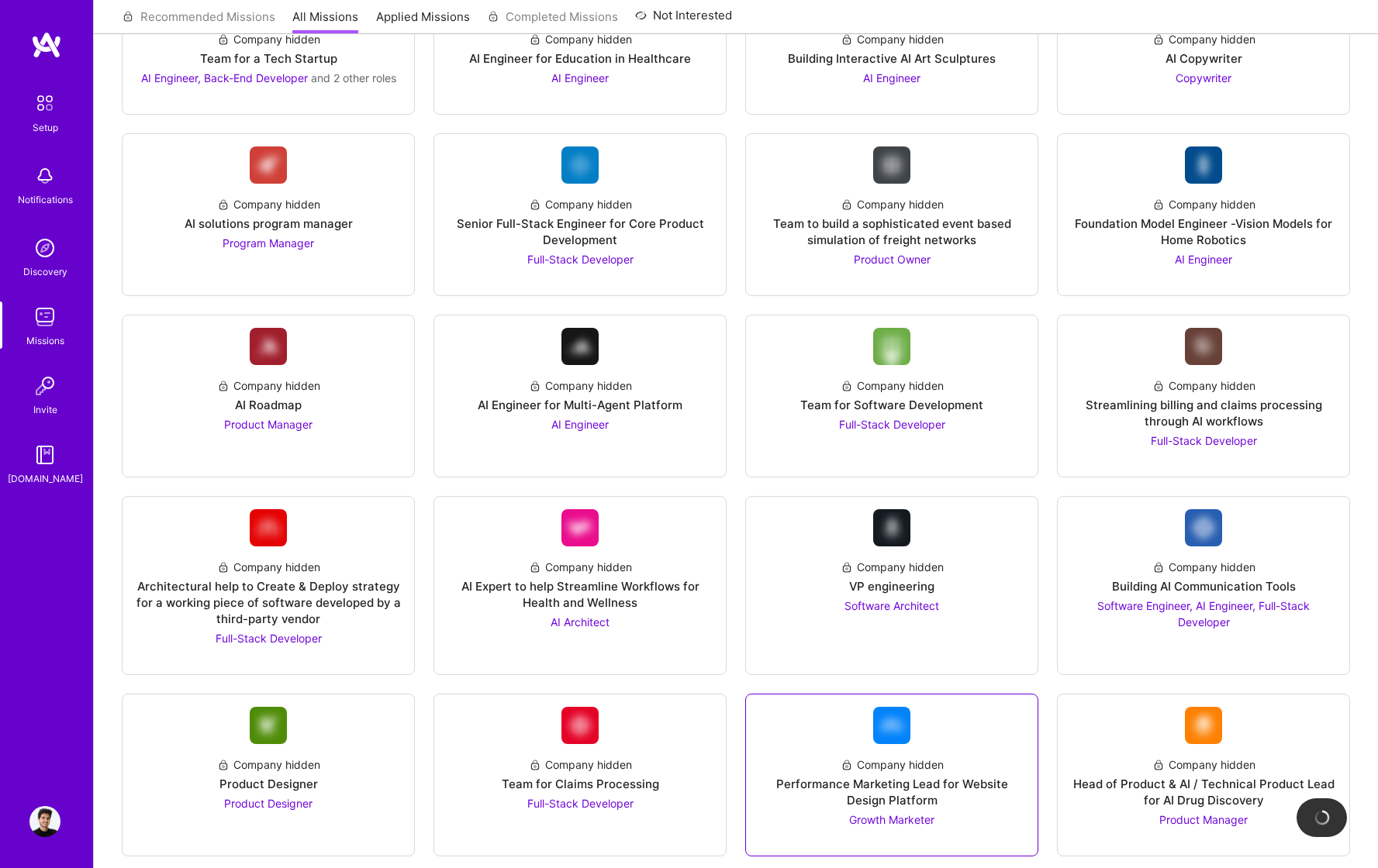
scroll to position [1268, 0]
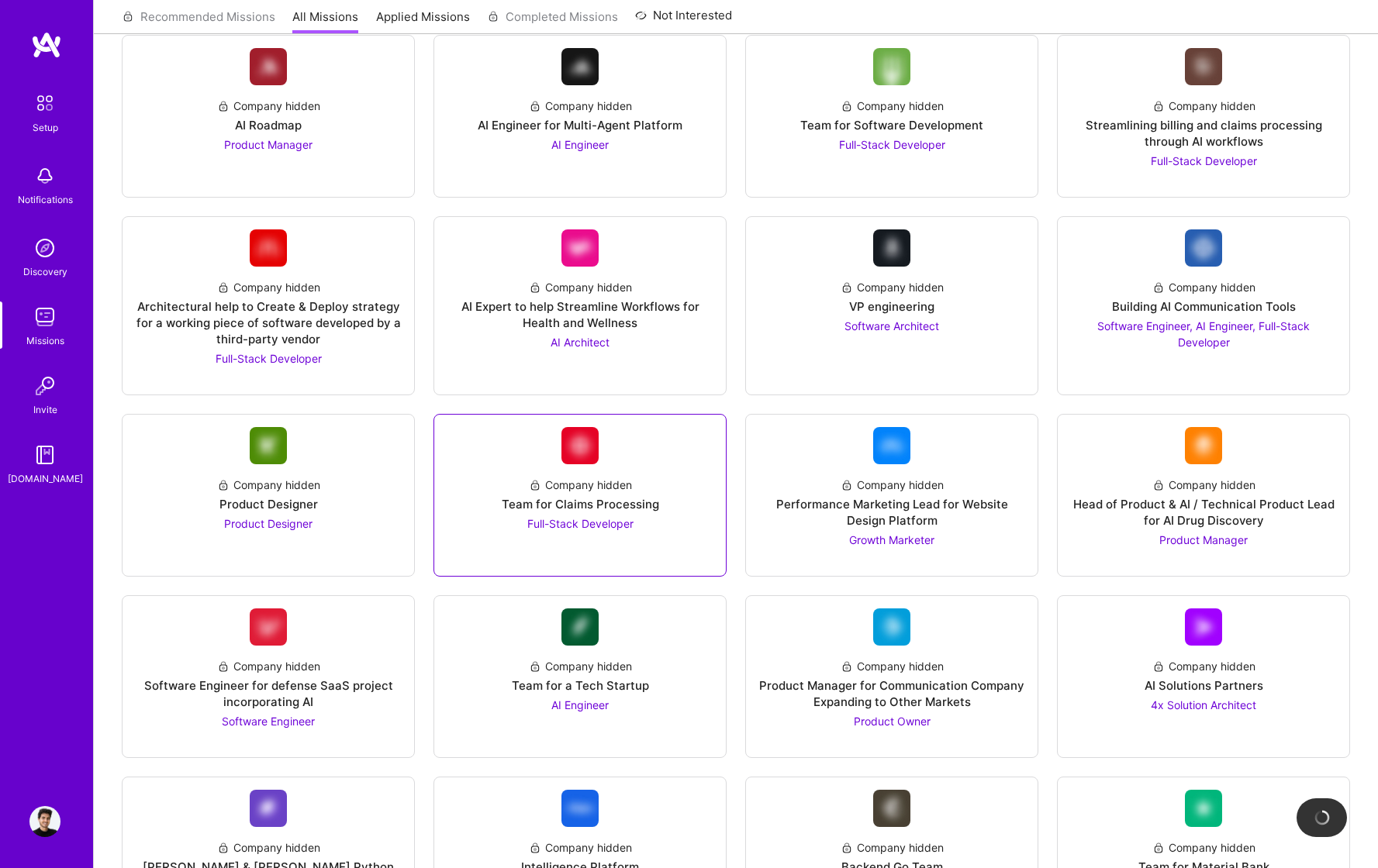
click at [531, 514] on div "Company hidden Team for Claims Processing Full-Stack Developer" at bounding box center [580, 498] width 267 height 67
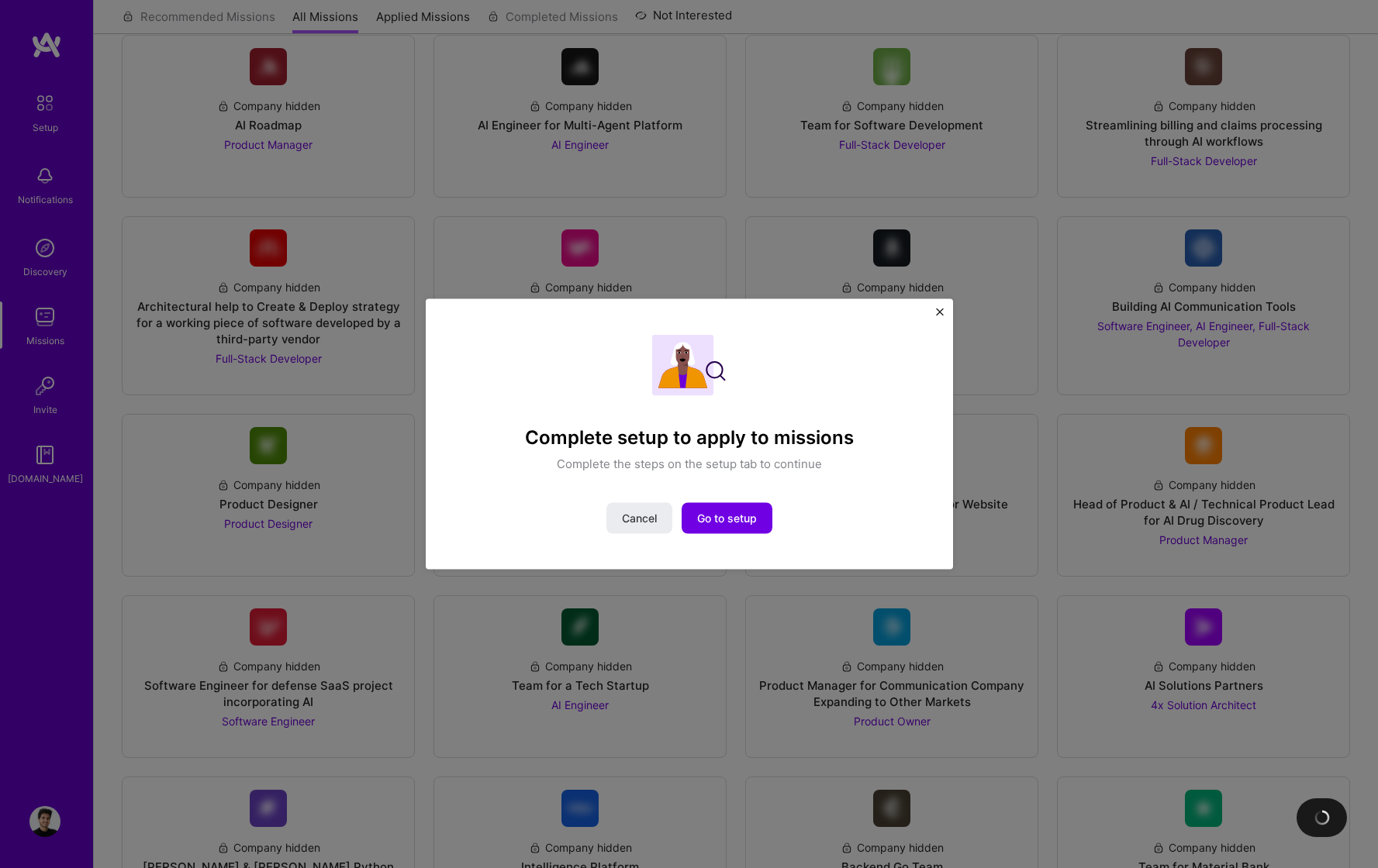
click at [716, 553] on div "Complete setup to apply to missions Complete the steps on the setup tab to cont…" at bounding box center [689, 434] width 527 height 271
click at [751, 510] on span "Go to setup" at bounding box center [727, 518] width 60 height 15
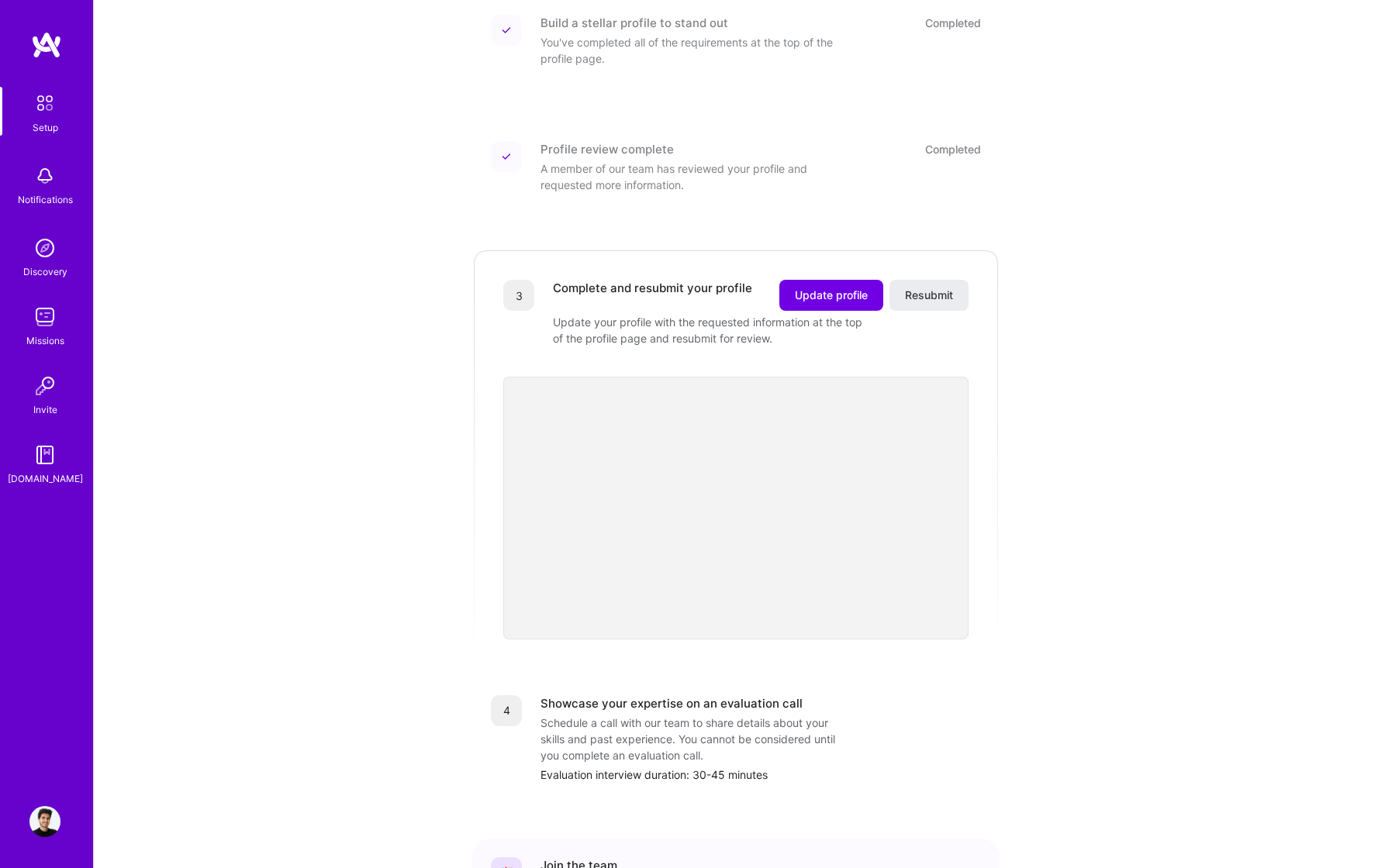
scroll to position [380, 0]
